Goal: Ask a question: Seek information or help from site administrators or community

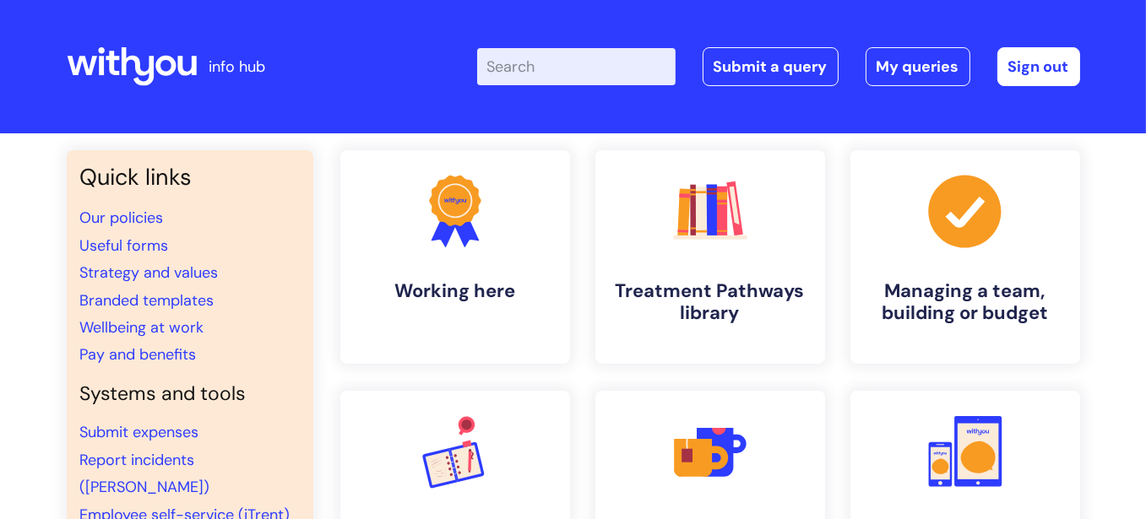
click at [595, 53] on input "Enter your search term here..." at bounding box center [576, 66] width 198 height 37
click at [595, 51] on input "Enter your search term here..." at bounding box center [576, 66] width 198 height 37
click at [563, 69] on input "i" at bounding box center [576, 66] width 198 height 37
type input "it"
click at [727, 74] on link "Submit a query" at bounding box center [771, 66] width 136 height 39
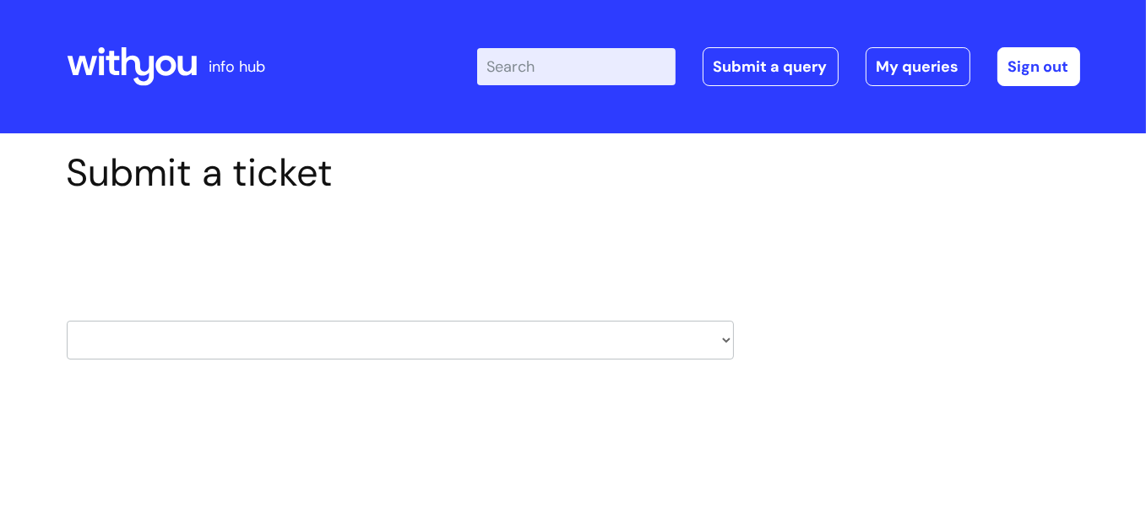
click at [713, 344] on select "HR / People IT and Support Clinical Drug Alerts Finance Accounts Data Support T…" at bounding box center [400, 340] width 667 height 39
select select "it_and_support"
click at [67, 321] on select "HR / People IT and Support Clinical Drug Alerts Finance Accounts Data Support T…" at bounding box center [400, 340] width 667 height 39
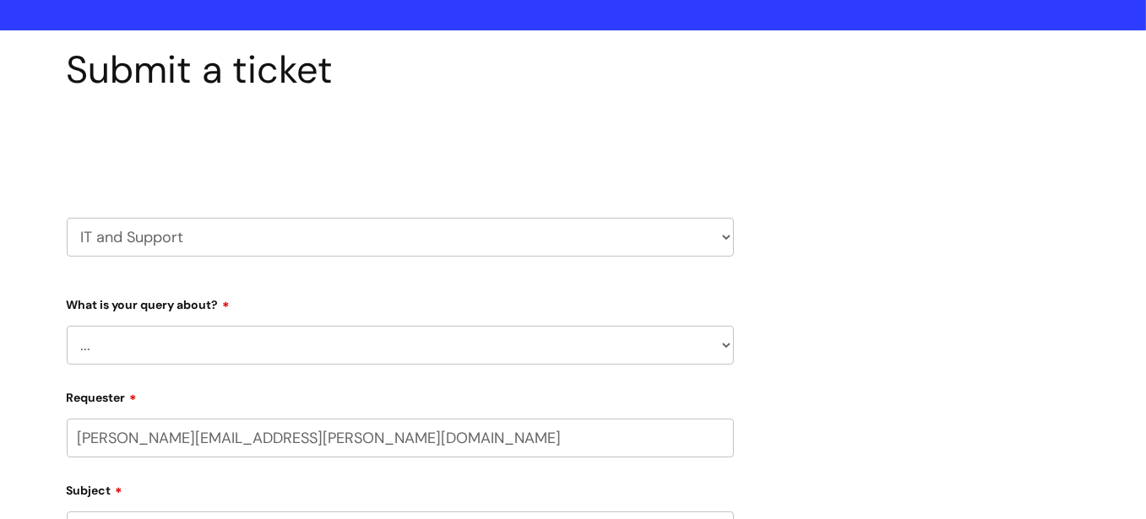
scroll to position [169, 0]
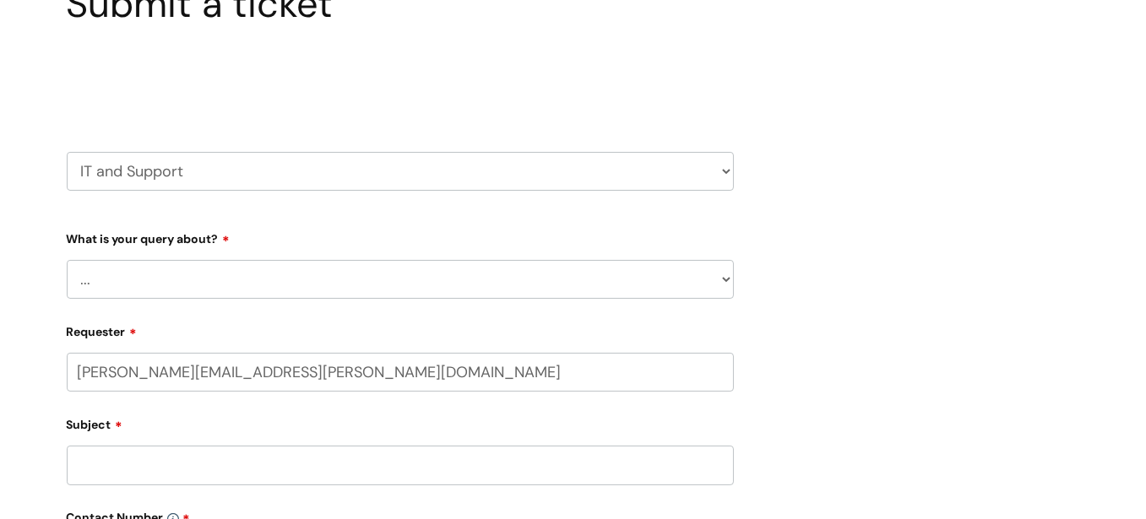
select select "80004286521"
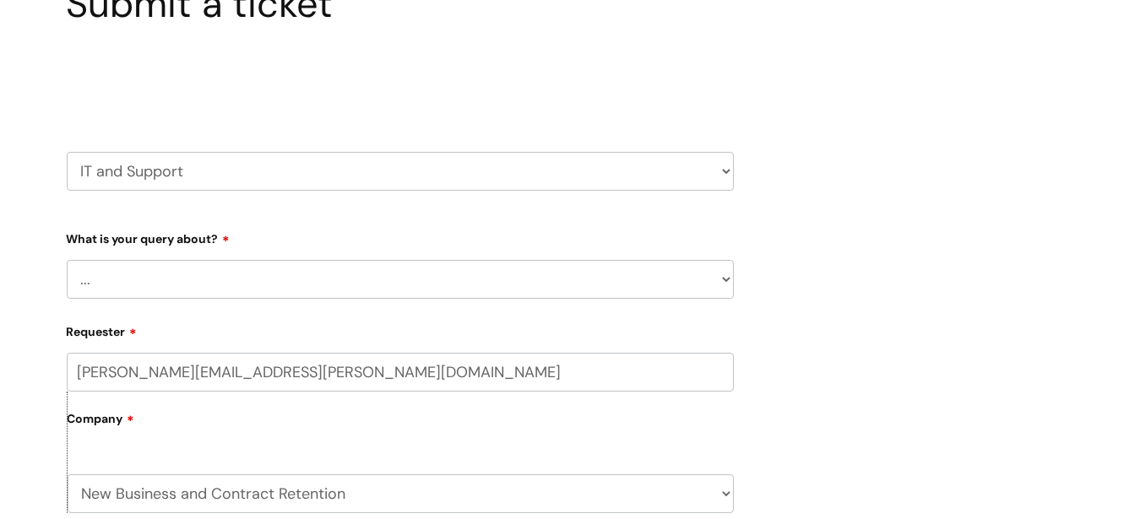
click at [213, 286] on select "... Mobile Phone Reset & MFA Accounts, Starters and Leavers IT Hardware issue I…" at bounding box center [400, 279] width 667 height 39
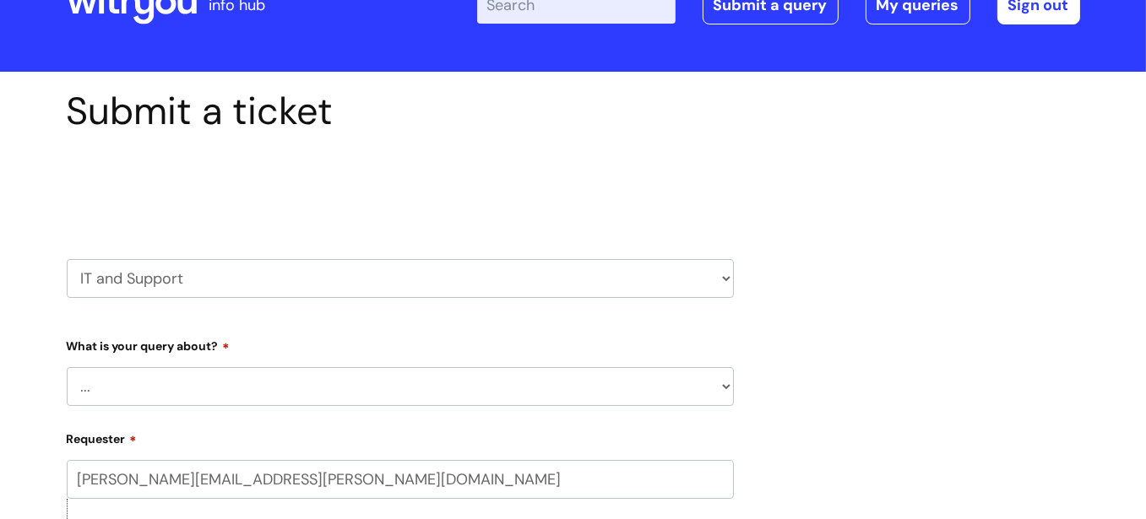
scroll to position [0, 0]
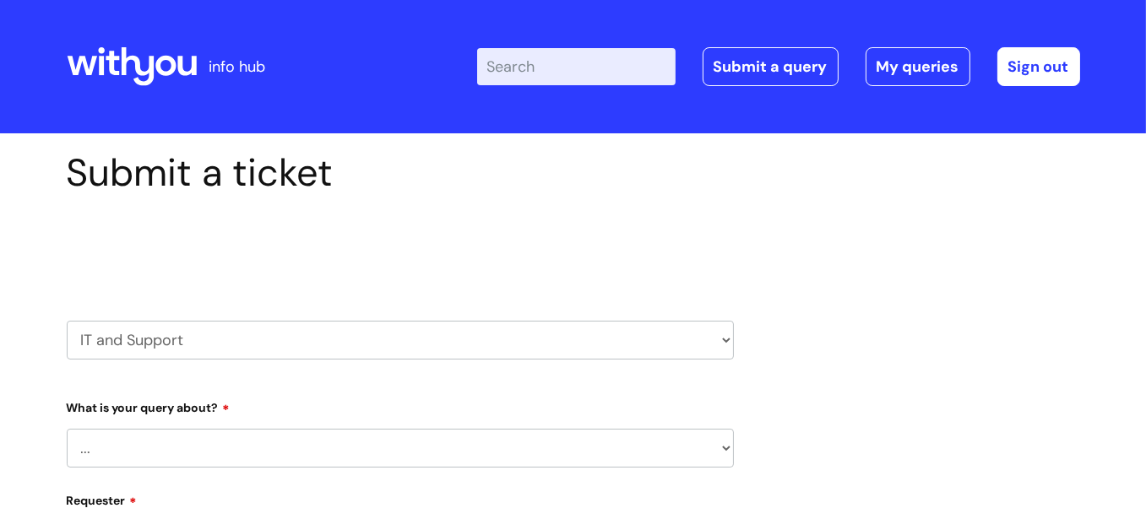
click at [601, 69] on input "Enter your search term here..." at bounding box center [576, 66] width 198 height 37
type input "IT support"
click button "Search" at bounding box center [0, 0] width 0 height 0
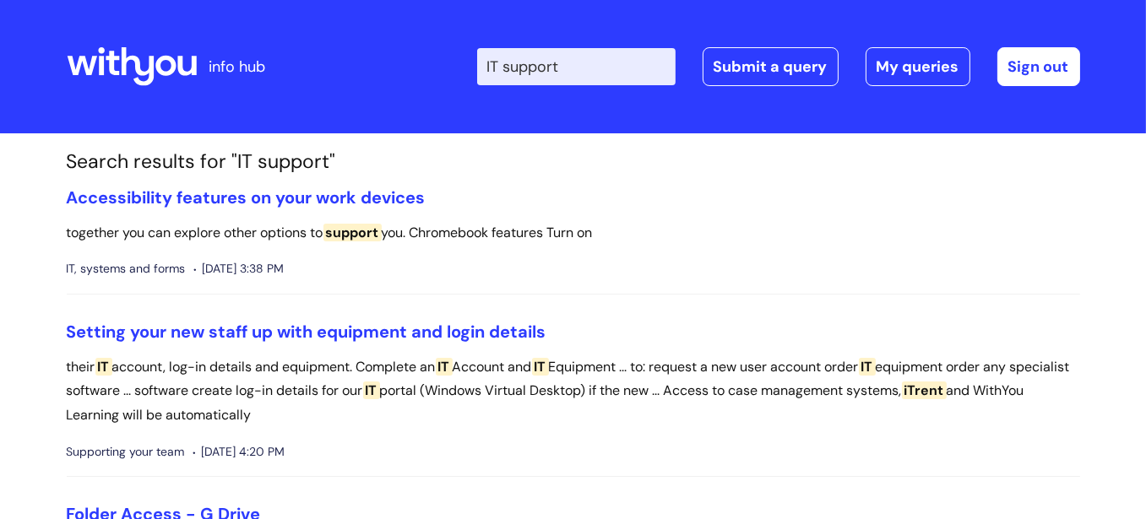
click at [196, 67] on icon at bounding box center [186, 65] width 19 height 19
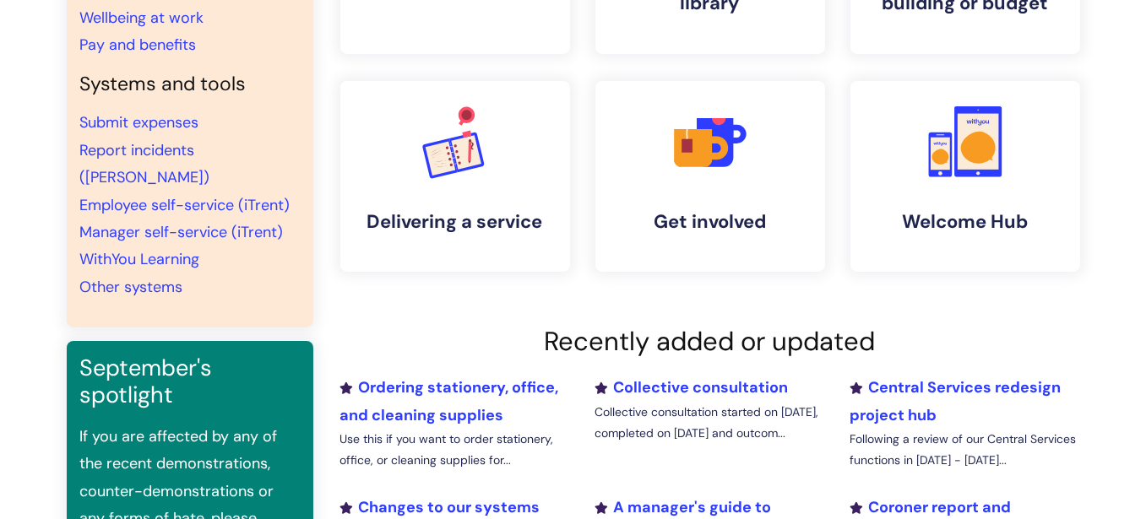
scroll to position [338, 0]
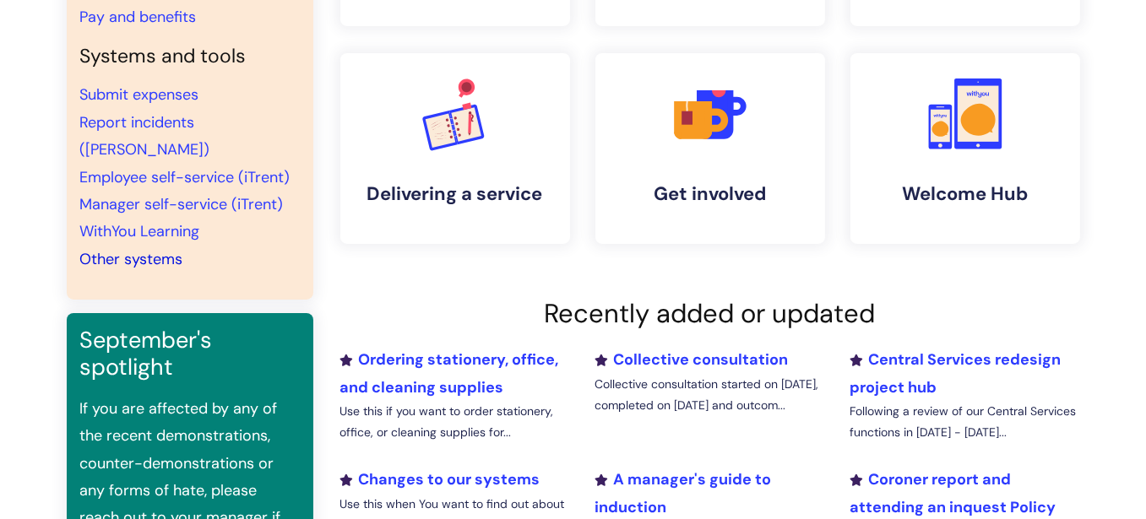
click at [150, 249] on link "Other systems" at bounding box center [131, 259] width 103 height 20
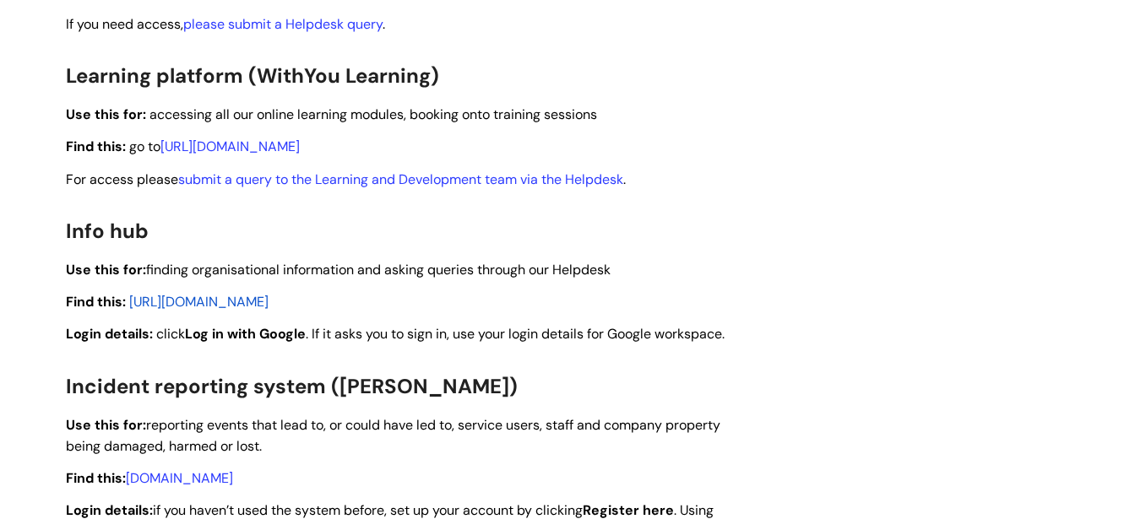
scroll to position [1183, 0]
